Goal: Unclear

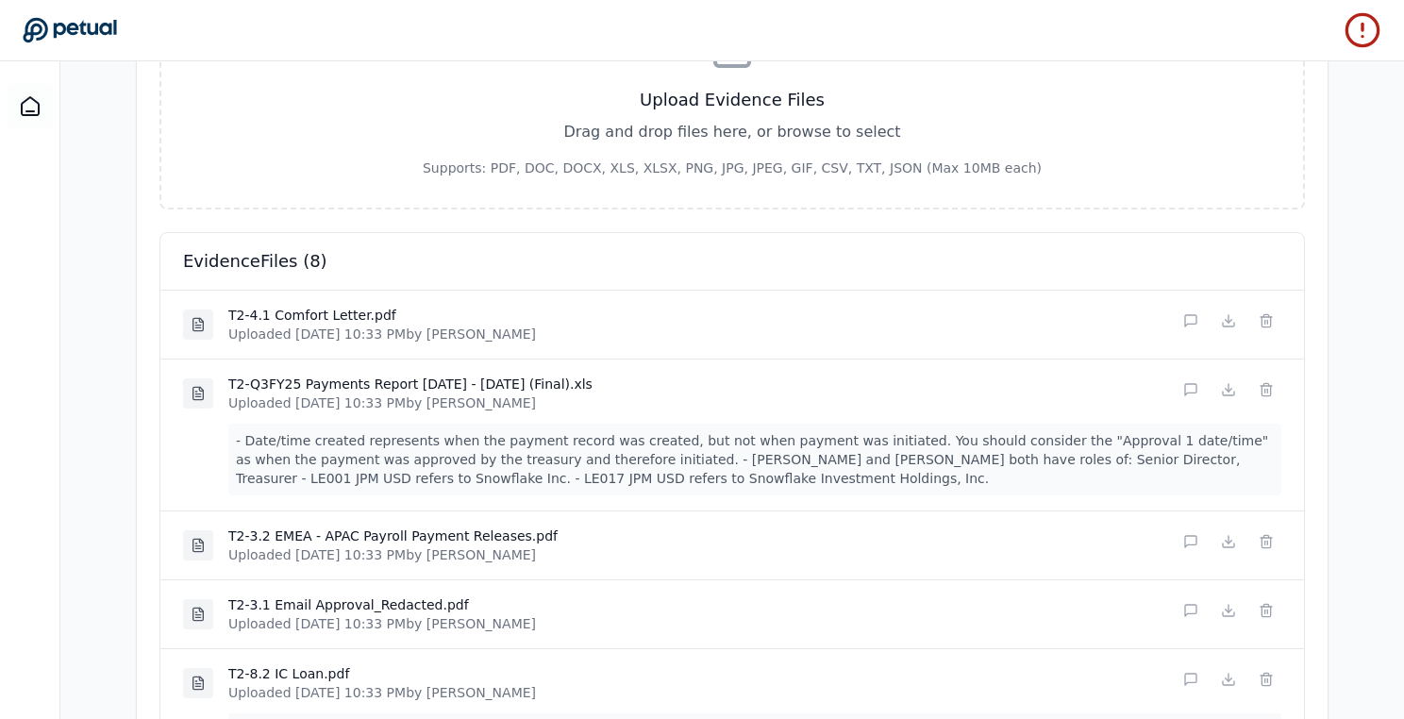
scroll to position [641, 0]
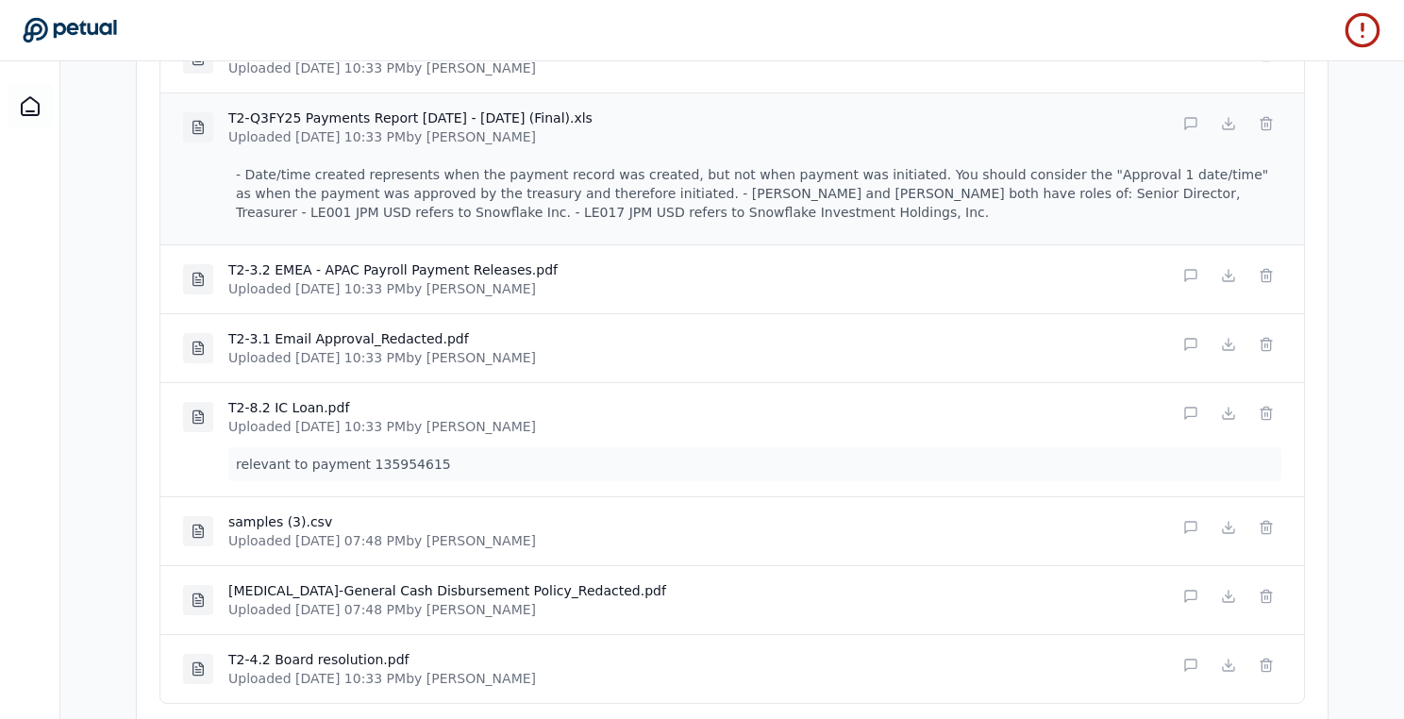
click at [326, 178] on p "- Date/time created represents when the payment record was created, but not whe…" at bounding box center [754, 194] width 1053 height 72
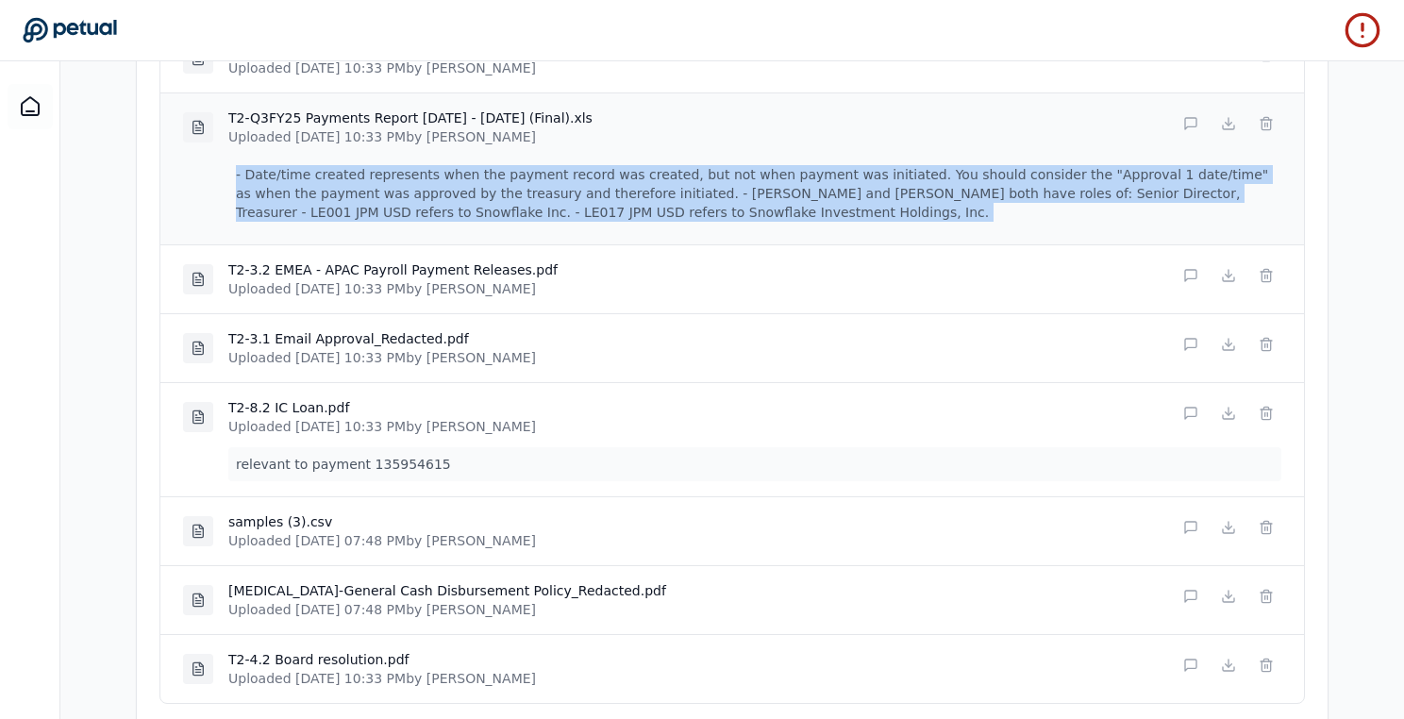
click at [326, 178] on p "- Date/time created represents when the payment record was created, but not whe…" at bounding box center [754, 194] width 1053 height 72
copy div "- Date/time created represents when the payment record was created, but not whe…"
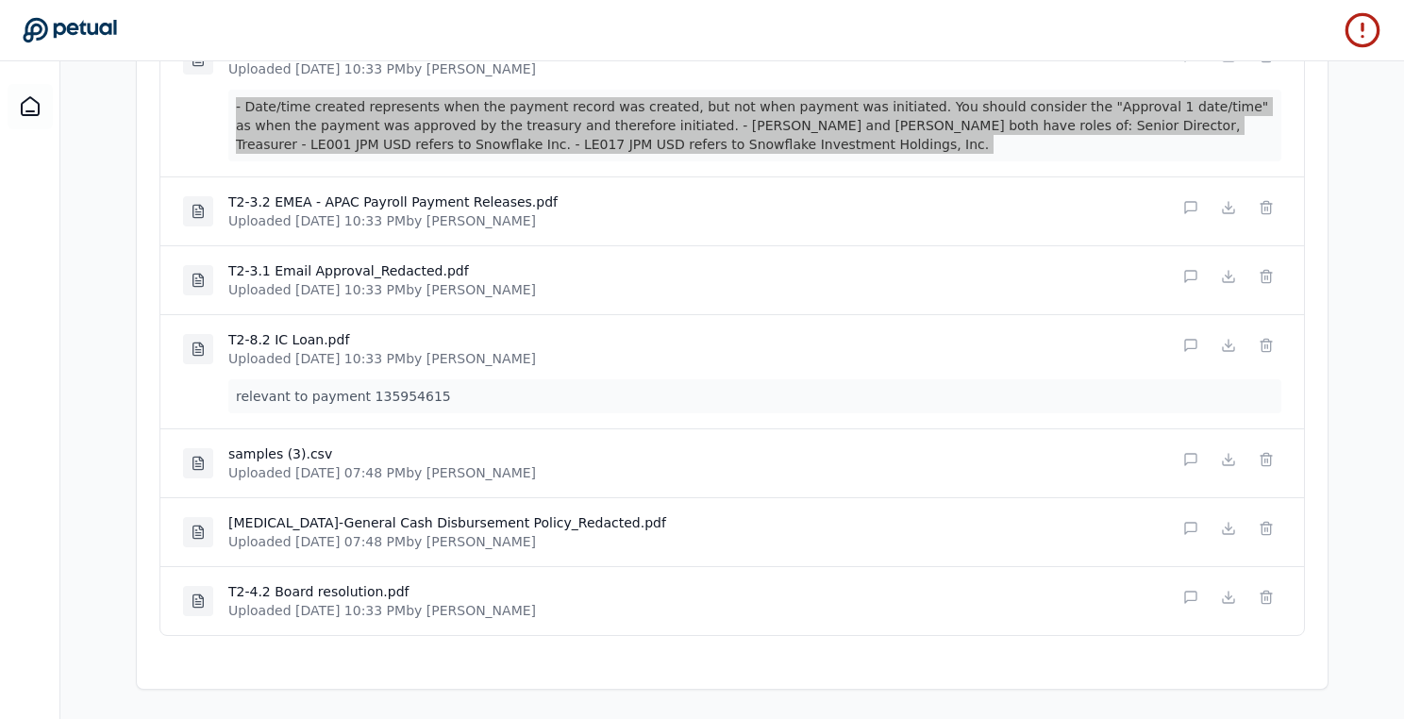
scroll to position [1, 0]
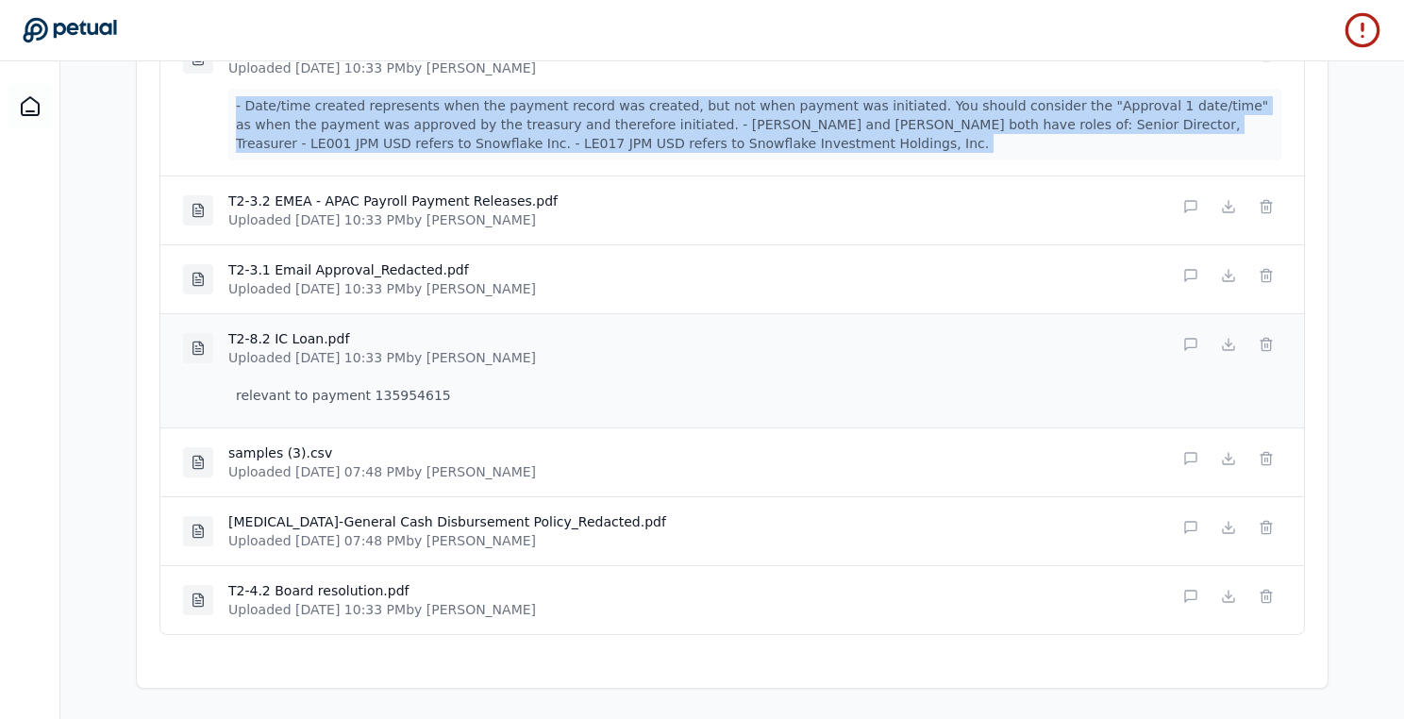
click at [457, 392] on p "relevant to payment 135954615" at bounding box center [754, 395] width 1053 height 34
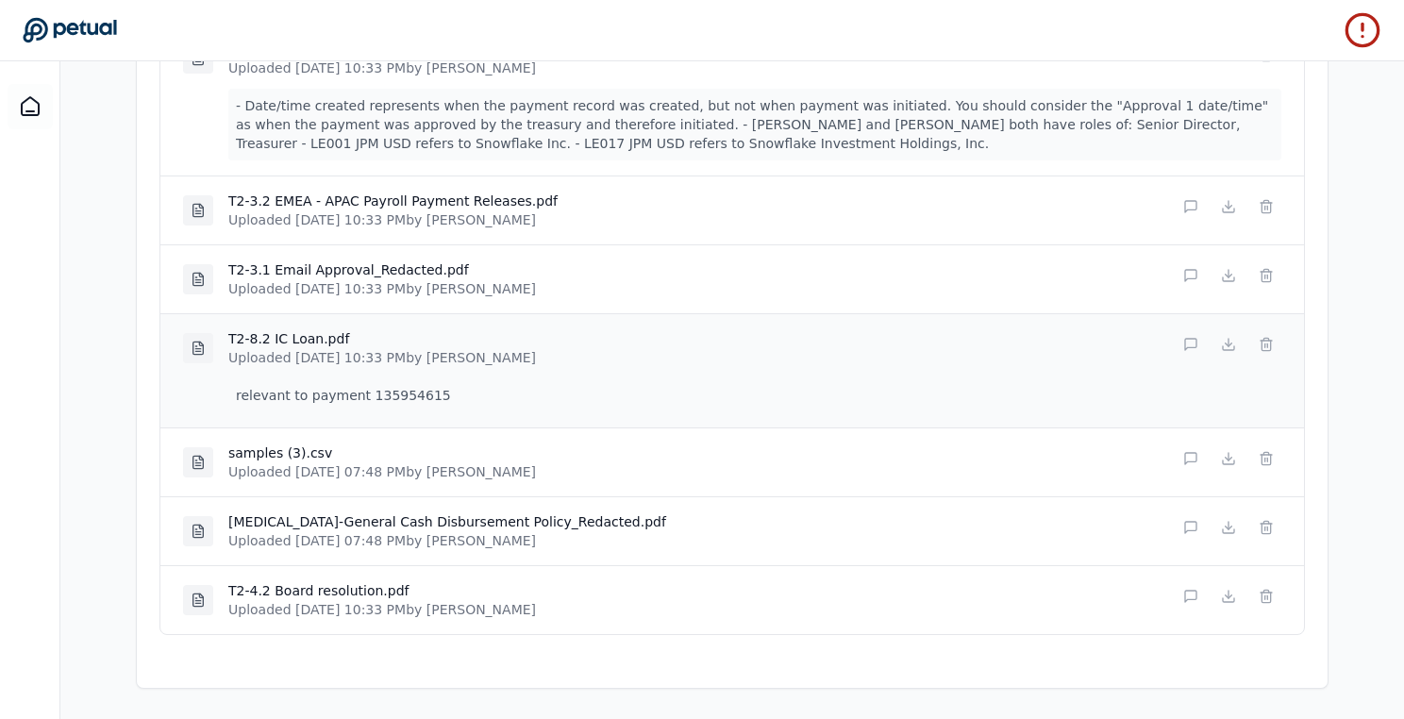
click at [457, 392] on p "relevant to payment 135954615" at bounding box center [754, 395] width 1053 height 34
copy div "relevant to payment 135954615"
